Goal: Task Accomplishment & Management: Manage account settings

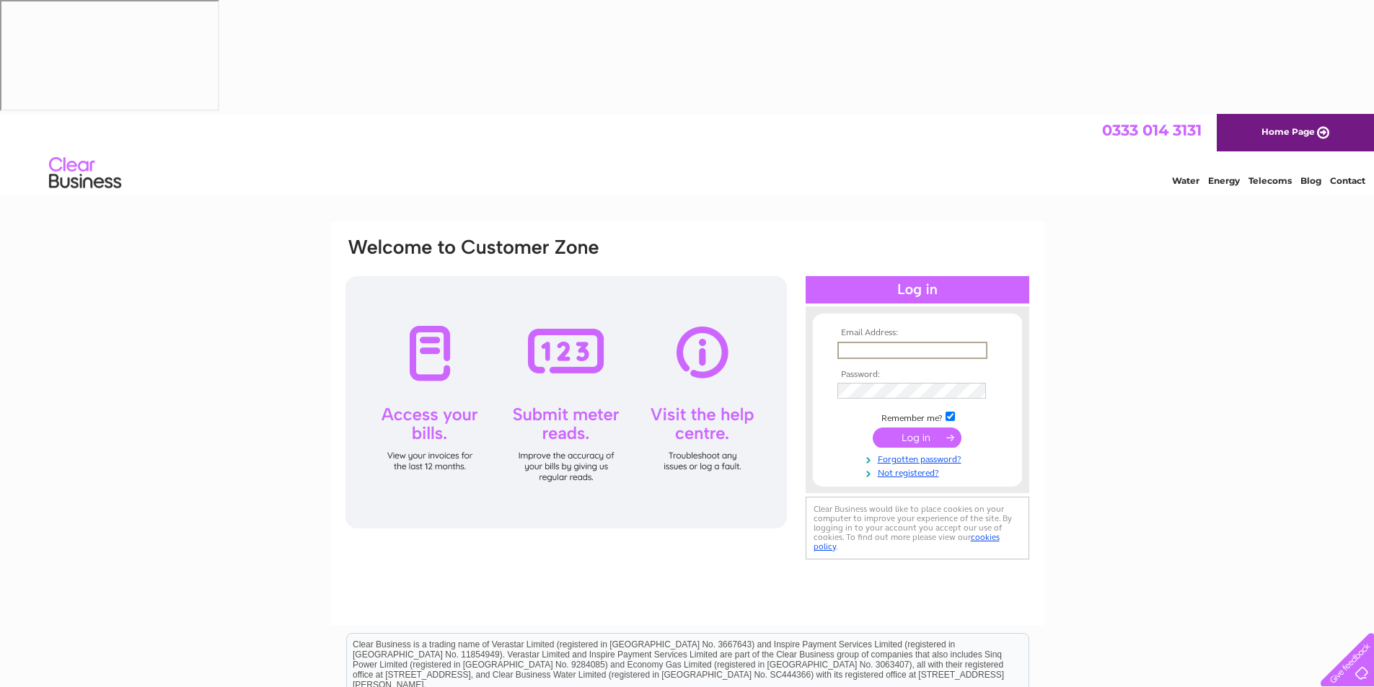
click at [880, 342] on input "text" at bounding box center [912, 350] width 150 height 17
type input "diane.cameron@lawrie-ip.com"
click at [915, 424] on td at bounding box center [917, 437] width 167 height 27
click at [915, 426] on input "submit" at bounding box center [917, 436] width 89 height 20
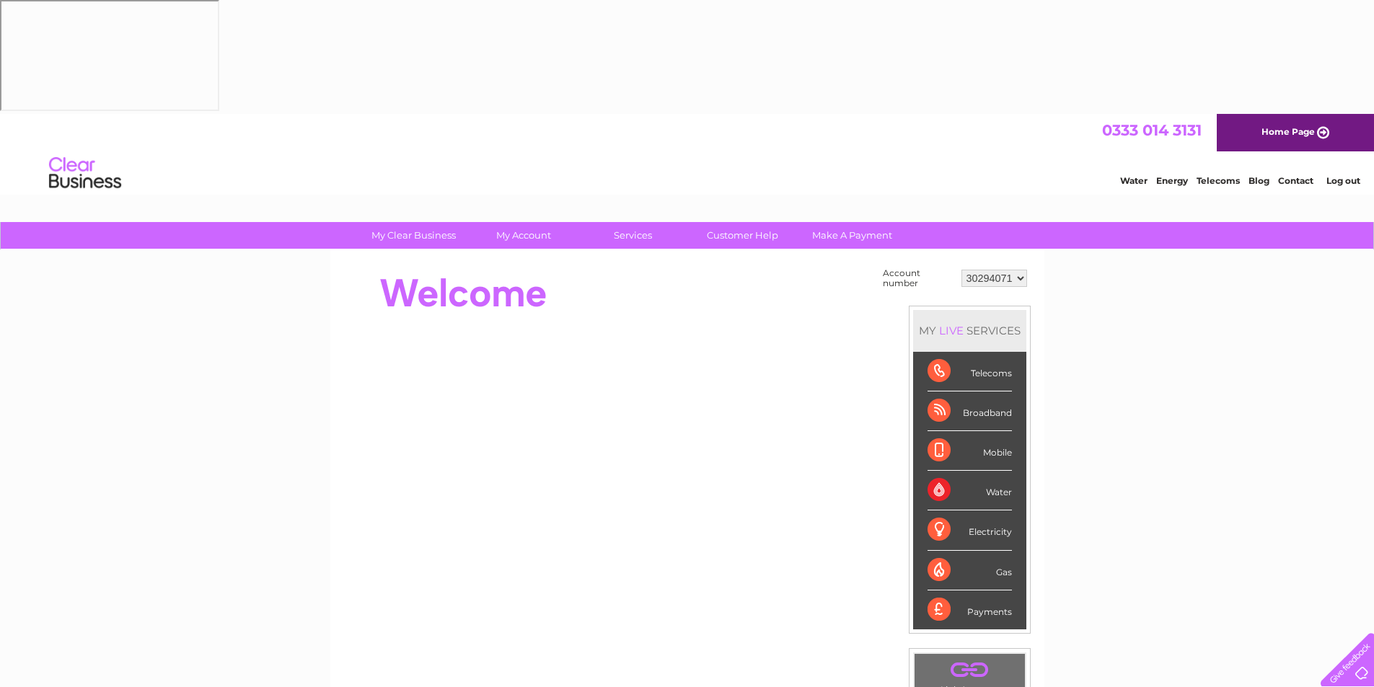
click at [1018, 270] on select "30294071 30294076" at bounding box center [994, 278] width 66 height 17
select select "30294076"
click at [961, 270] on select "30294071 30294076" at bounding box center [994, 278] width 66 height 17
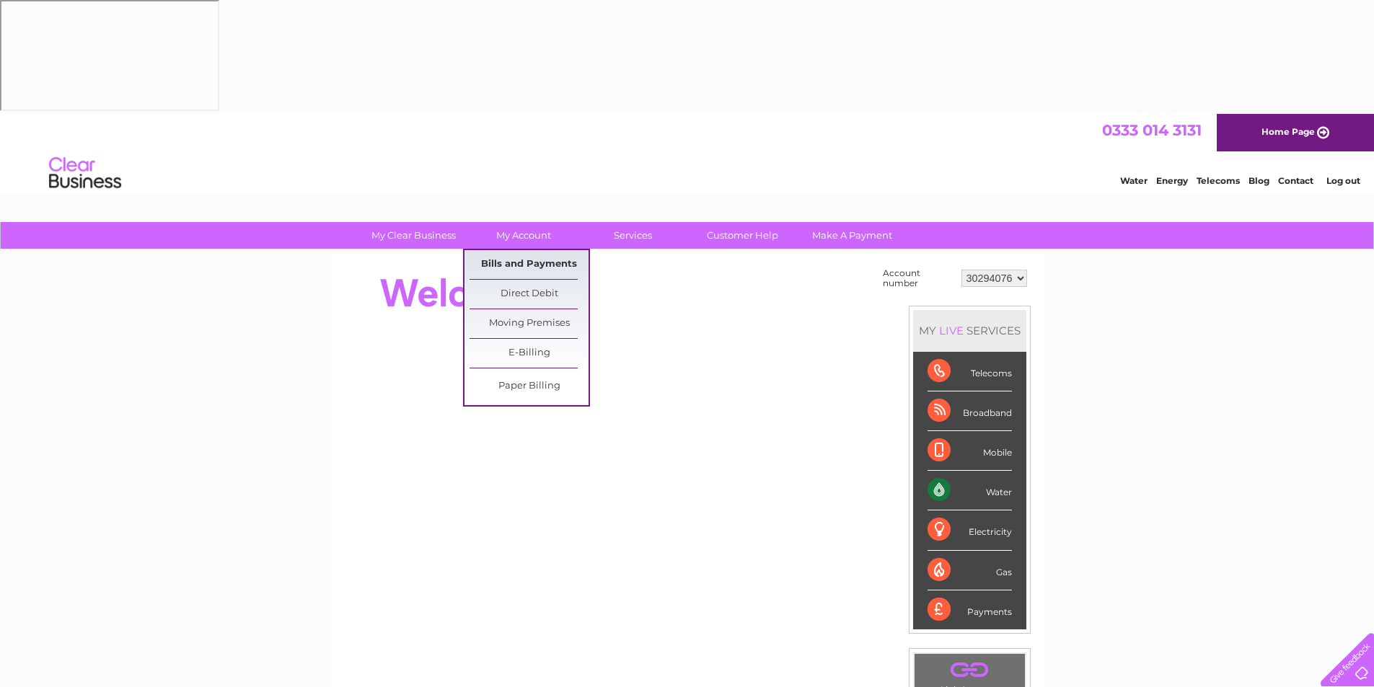
click at [538, 250] on link "Bills and Payments" at bounding box center [528, 264] width 119 height 29
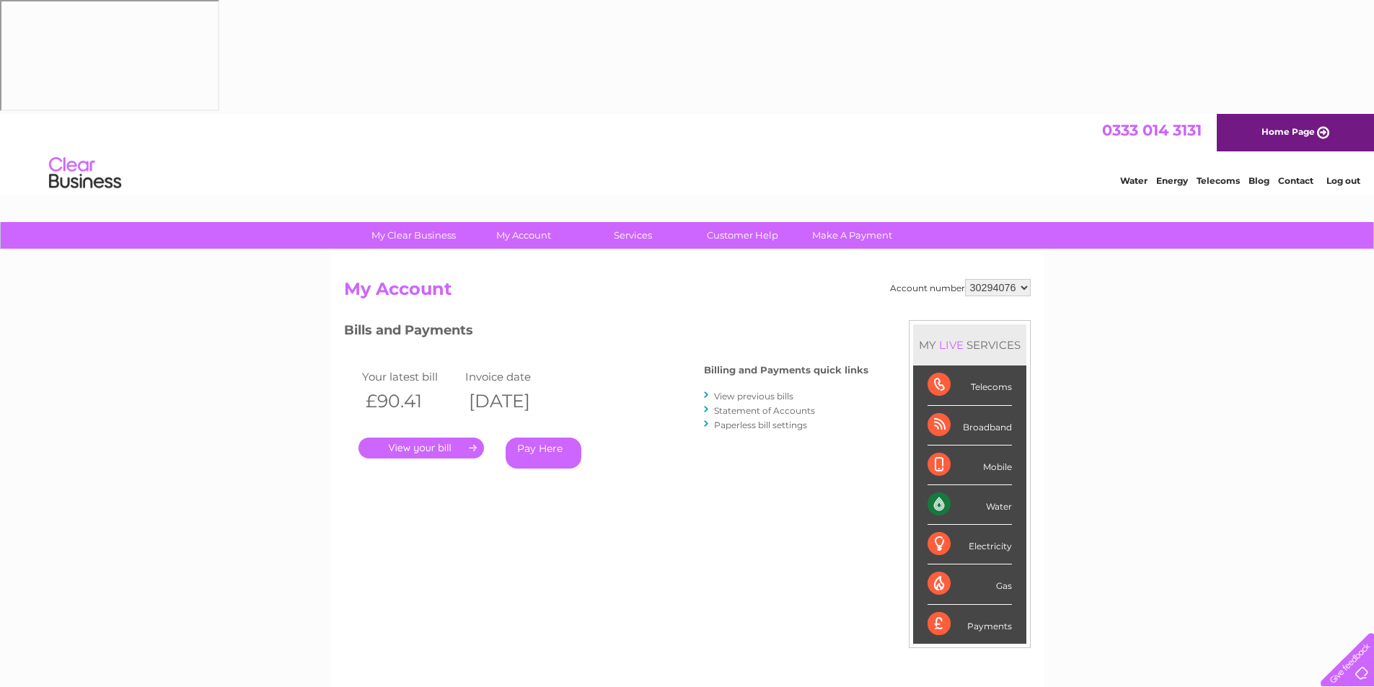
click at [427, 438] on link "." at bounding box center [420, 448] width 125 height 21
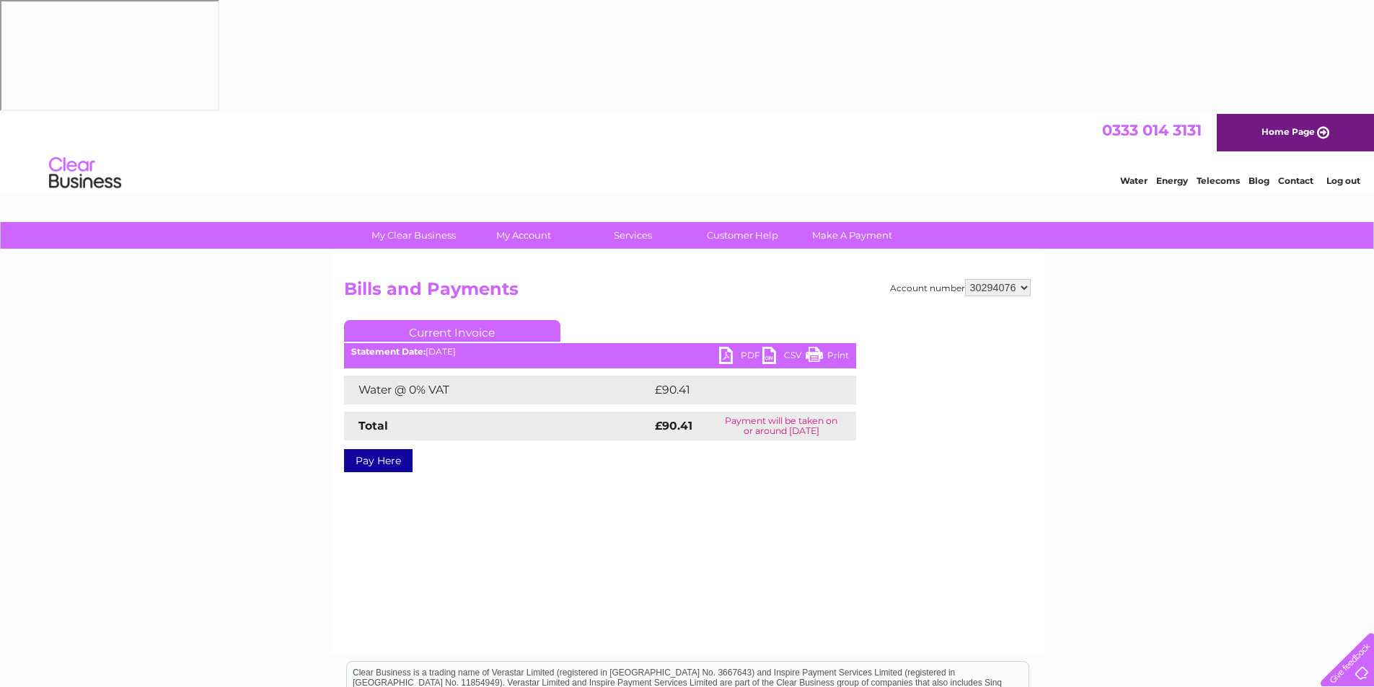
click at [725, 347] on link "PDF" at bounding box center [740, 357] width 43 height 21
